Goal: Answer question/provide support: Answer question/provide support

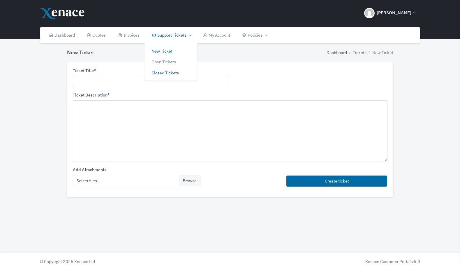
click at [165, 74] on link "Closed Tickets" at bounding box center [170, 73] width 52 height 11
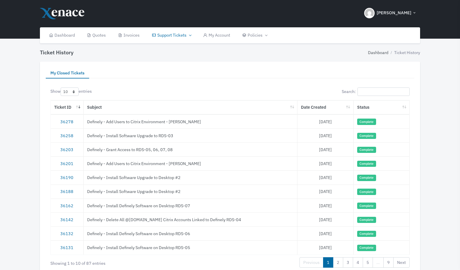
click at [126, 123] on td "Definely - Add Users to Citrix Environment - [PERSON_NAME]" at bounding box center [191, 122] width 214 height 14
click at [65, 121] on link "36278" at bounding box center [66, 122] width 13 height 6
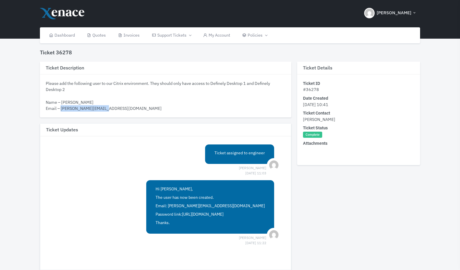
drag, startPoint x: 104, startPoint y: 109, endPoint x: 61, endPoint y: 109, distance: 43.7
click at [61, 109] on div "Please add the following user to our Citrix environment. They should only have …" at bounding box center [166, 95] width 240 height 31
copy div "[PERSON_NAME][EMAIL_ADDRESS][DOMAIN_NAME]"
click at [223, 215] on link "[URL][DOMAIN_NAME]" at bounding box center [202, 214] width 41 height 5
